Goal: Use online tool/utility: Utilize a website feature to perform a specific function

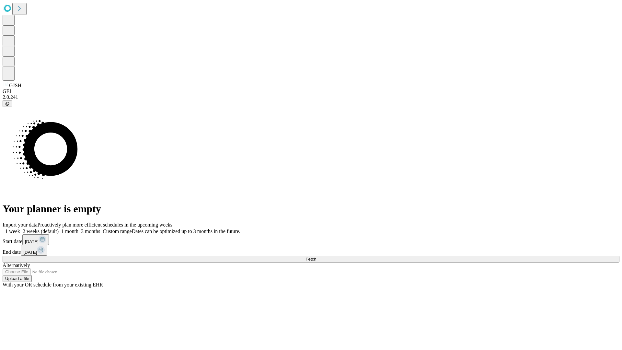
click at [316, 257] on span "Fetch" at bounding box center [310, 259] width 11 height 5
